Goal: Find specific page/section: Find specific page/section

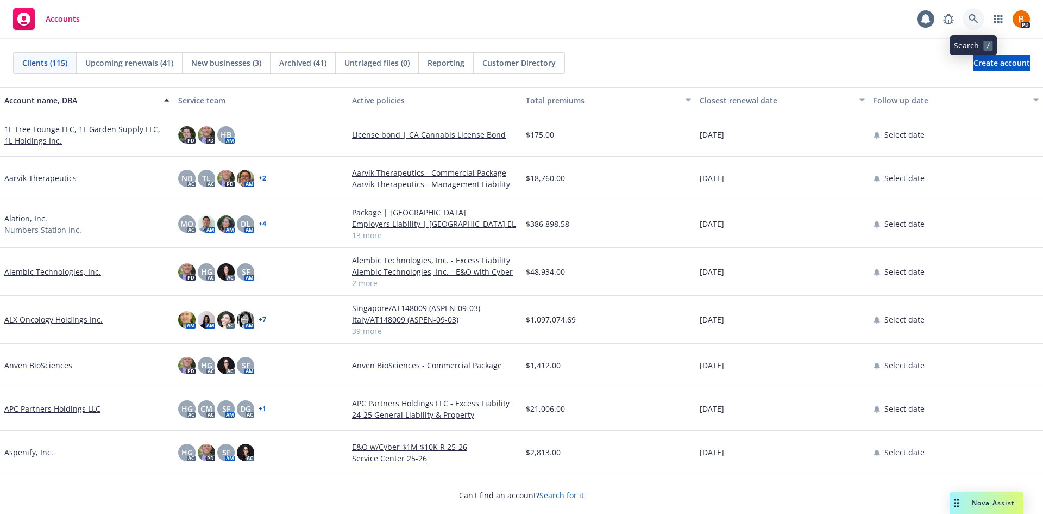
click at [975, 24] on link at bounding box center [974, 19] width 22 height 22
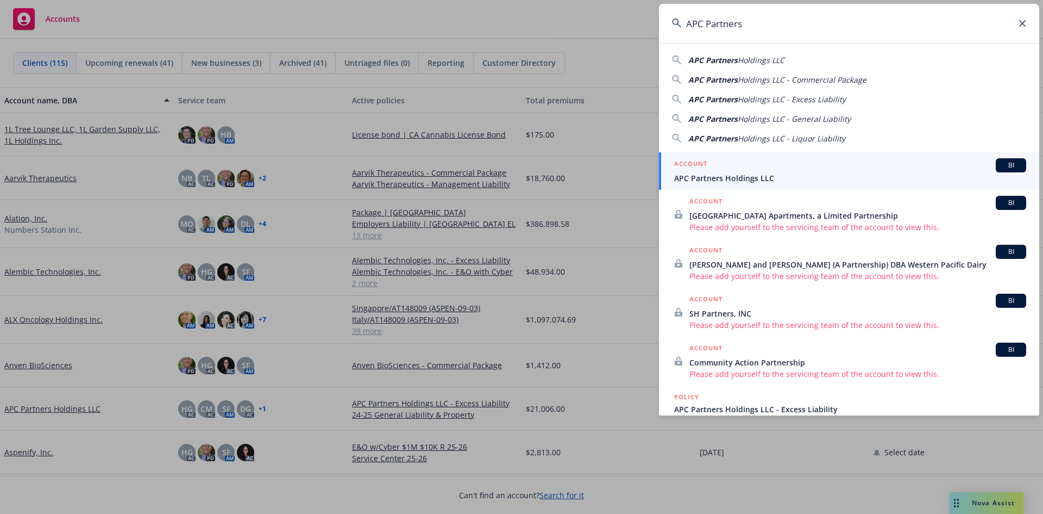
type input "APC Partners"
click at [760, 160] on div "ACCOUNT BI" at bounding box center [850, 165] width 352 height 14
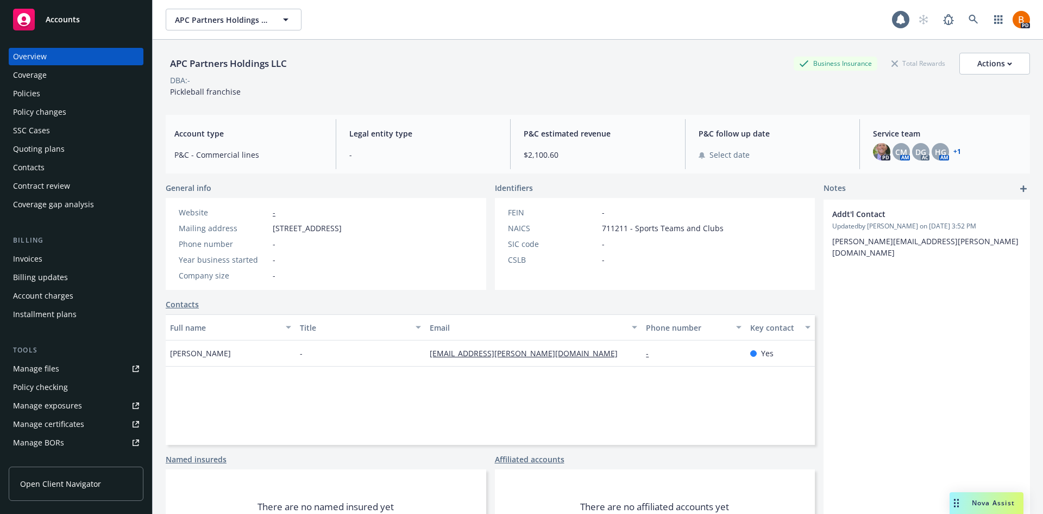
click at [61, 94] on div "Policies" at bounding box center [76, 93] width 126 height 17
